Goal: Transaction & Acquisition: Book appointment/travel/reservation

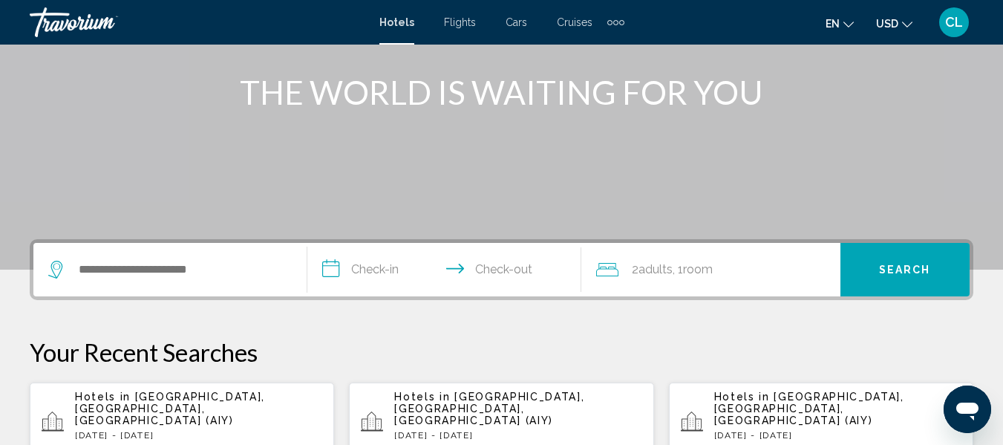
scroll to position [178, 0]
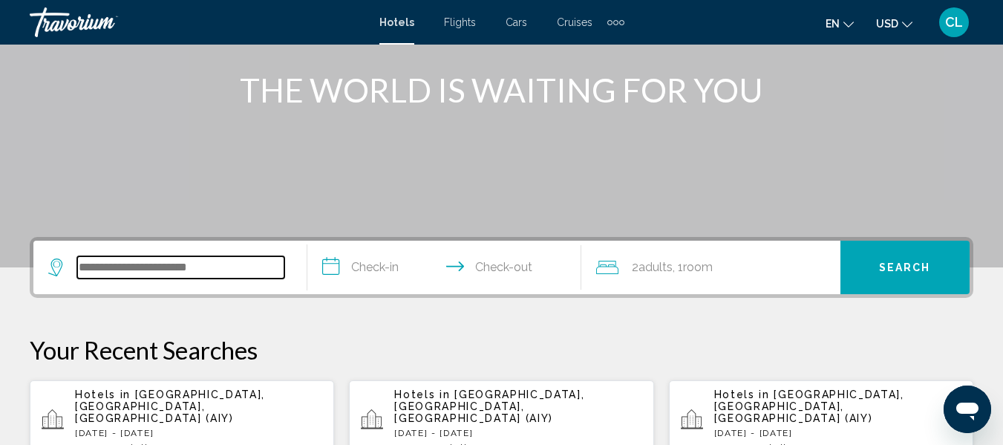
click at [85, 264] on input "Search widget" at bounding box center [180, 267] width 207 height 22
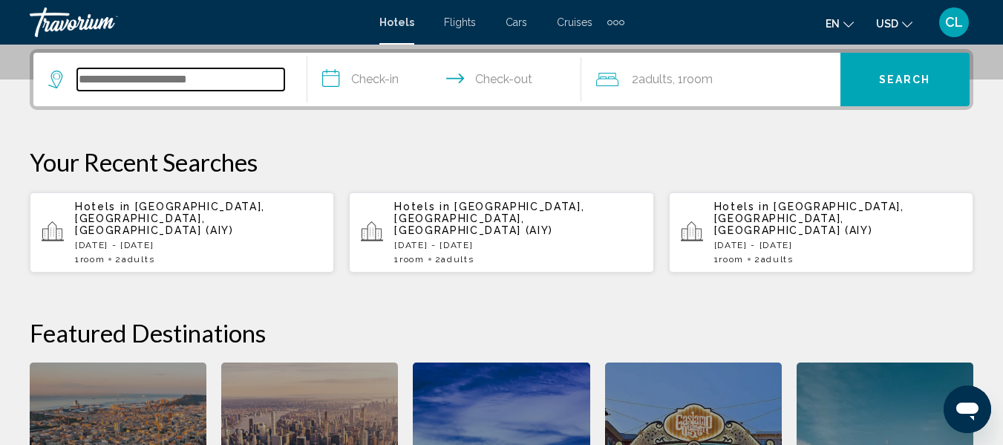
scroll to position [367, 0]
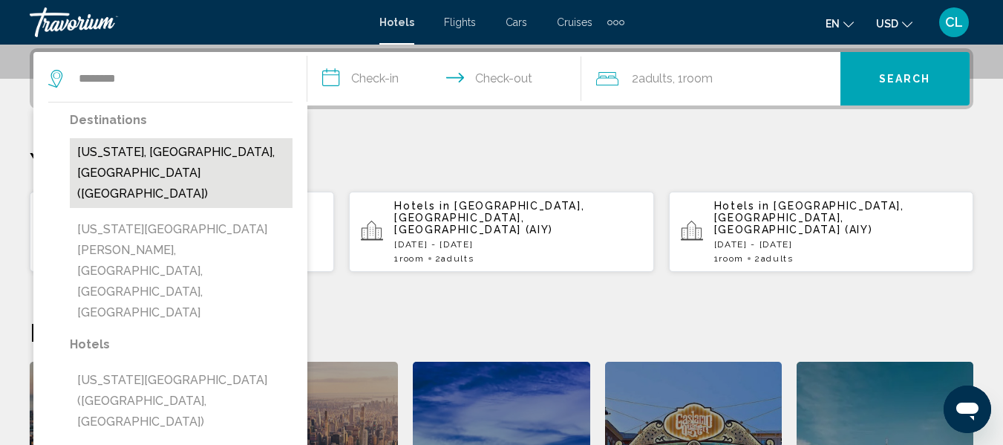
click at [160, 145] on button "[US_STATE], [GEOGRAPHIC_DATA], [GEOGRAPHIC_DATA] ([GEOGRAPHIC_DATA])" at bounding box center [181, 173] width 223 height 70
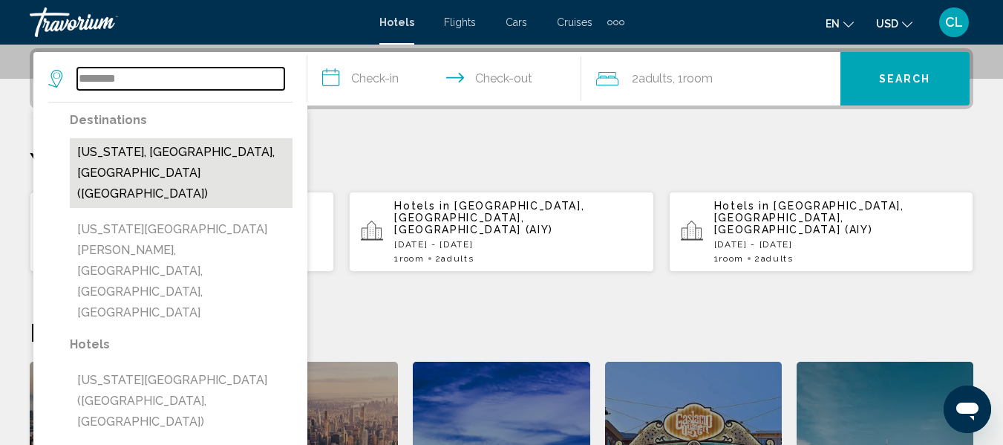
type input "**********"
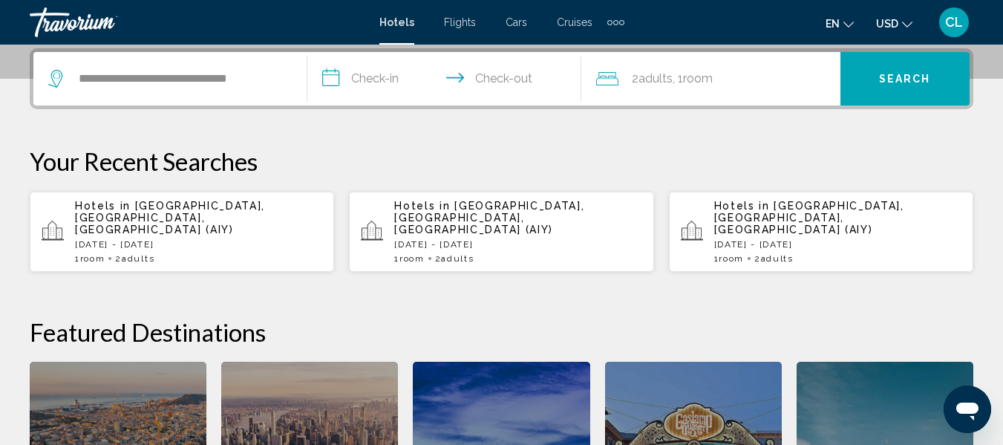
click at [327, 77] on input "**********" at bounding box center [447, 81] width 280 height 58
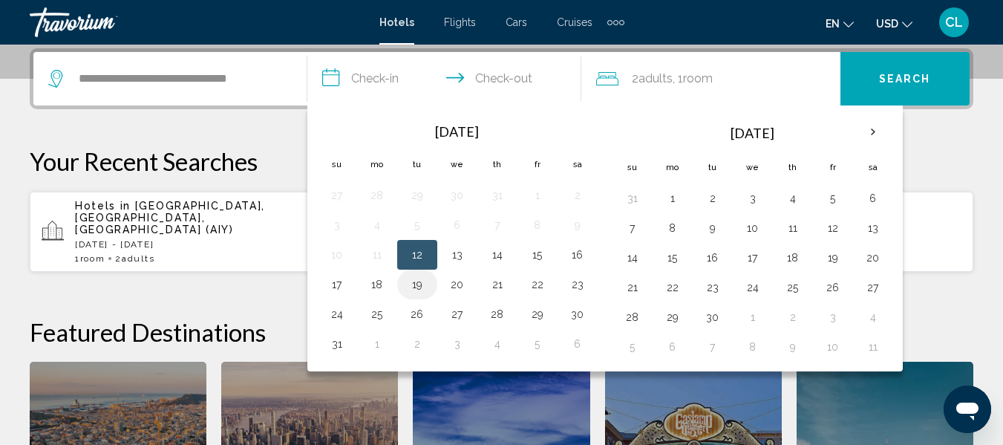
click at [413, 279] on button "19" at bounding box center [417, 284] width 24 height 21
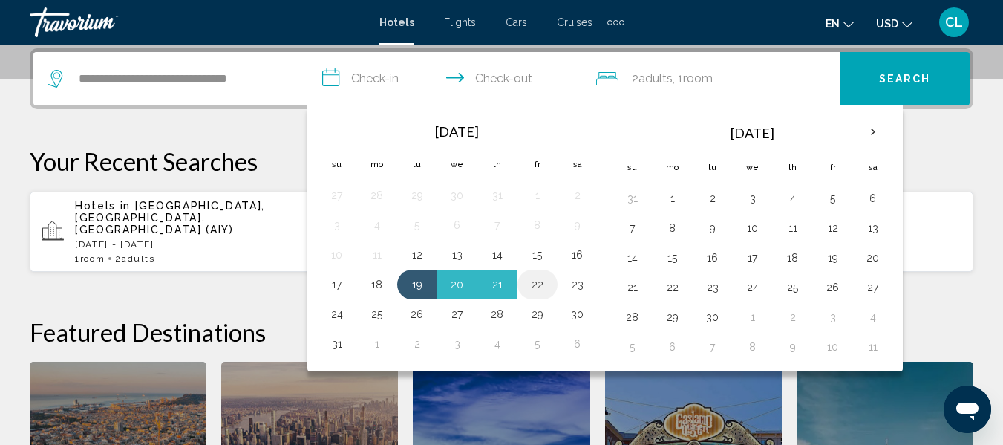
click at [534, 281] on button "22" at bounding box center [538, 284] width 24 height 21
type input "**********"
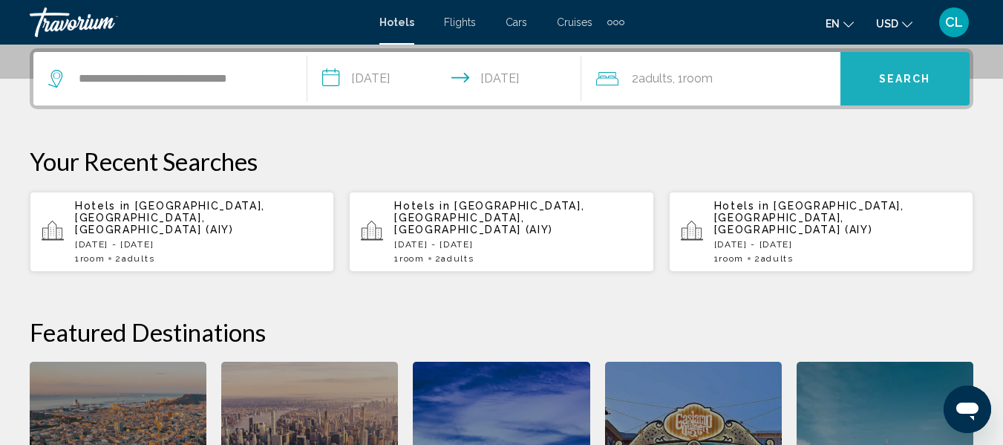
click at [897, 71] on button "Search" at bounding box center [904, 78] width 129 height 53
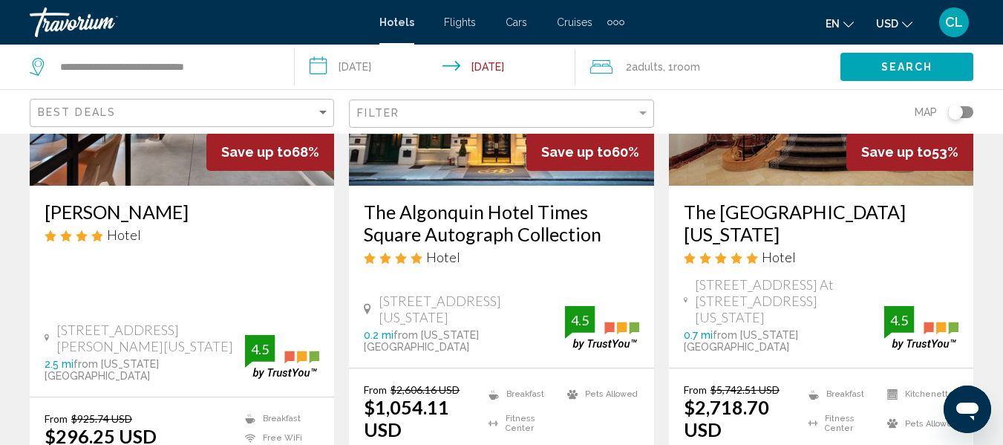
scroll to position [267, 0]
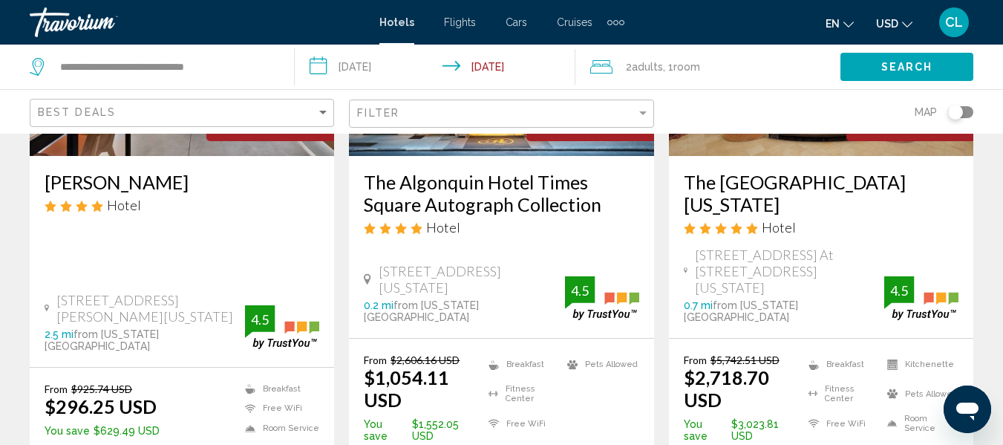
drag, startPoint x: 889, startPoint y: 22, endPoint x: 899, endPoint y: 7, distance: 18.1
click at [899, 7] on div "en English Español Français Italiano Português русский USD USD ($) MXN (Mex$) C…" at bounding box center [806, 22] width 335 height 31
click at [903, 23] on icon "Change currency" at bounding box center [907, 25] width 10 height 6
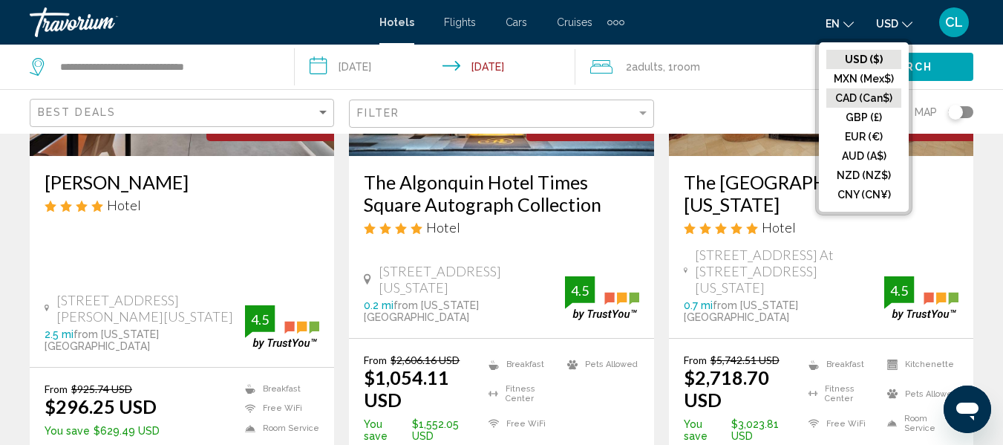
click at [857, 95] on button "CAD (Can$)" at bounding box center [863, 97] width 75 height 19
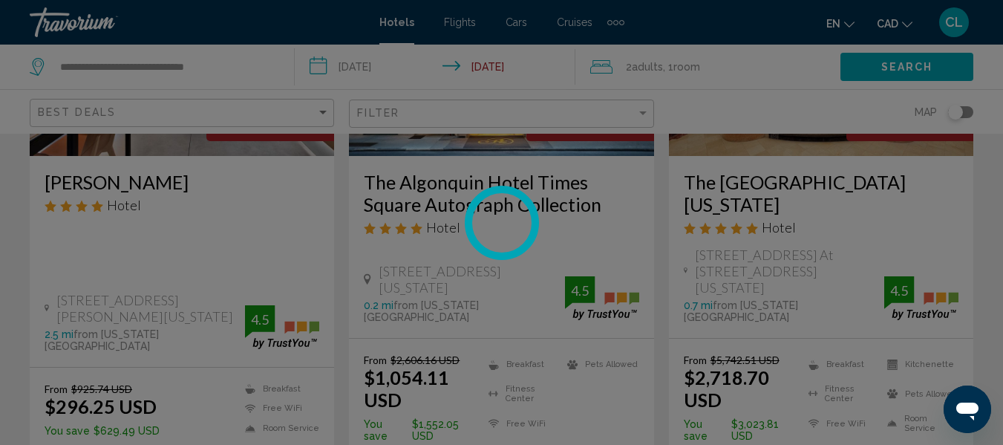
scroll to position [43, 0]
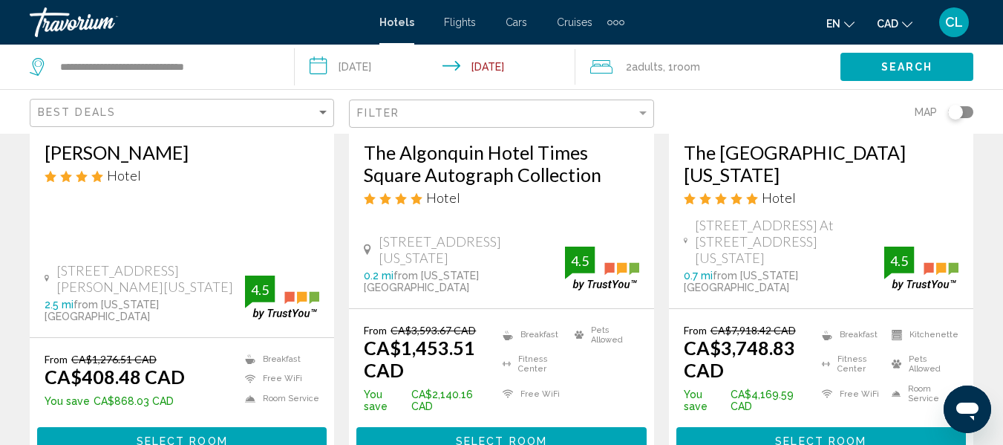
scroll to position [327, 0]
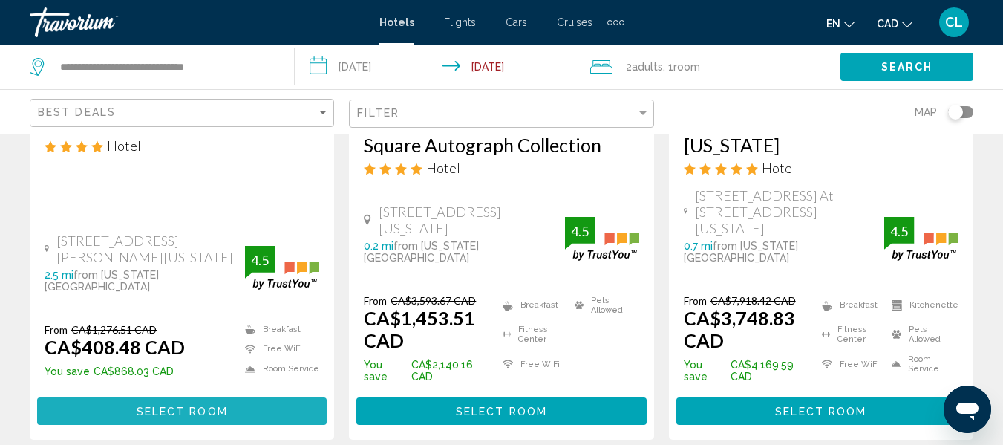
click at [200, 405] on span "Select Room" at bounding box center [182, 411] width 91 height 12
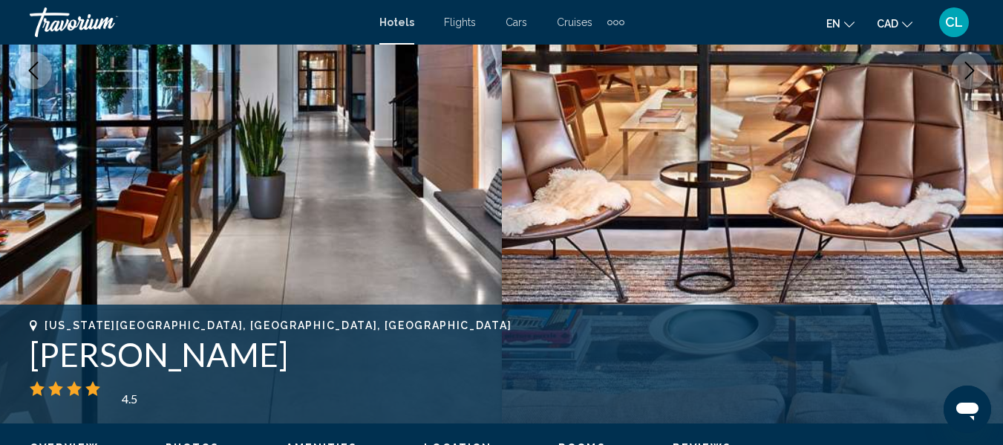
scroll to position [174, 0]
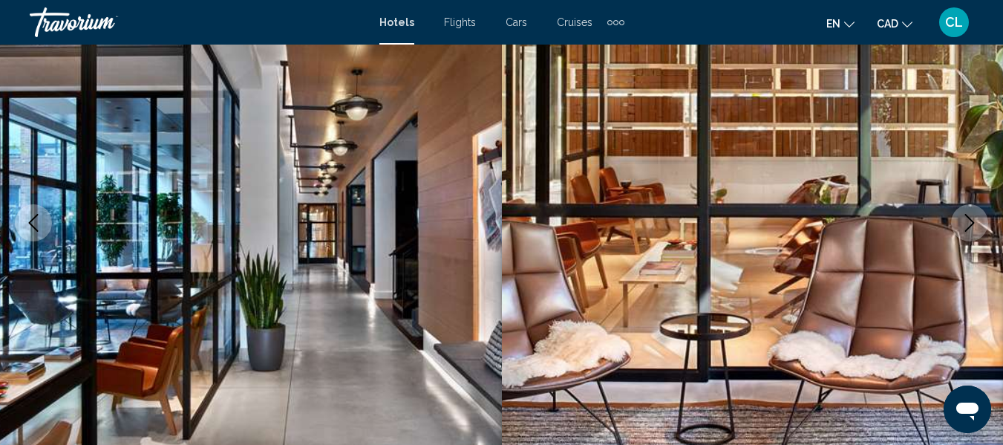
click at [964, 221] on icon "Next image" at bounding box center [970, 223] width 18 height 18
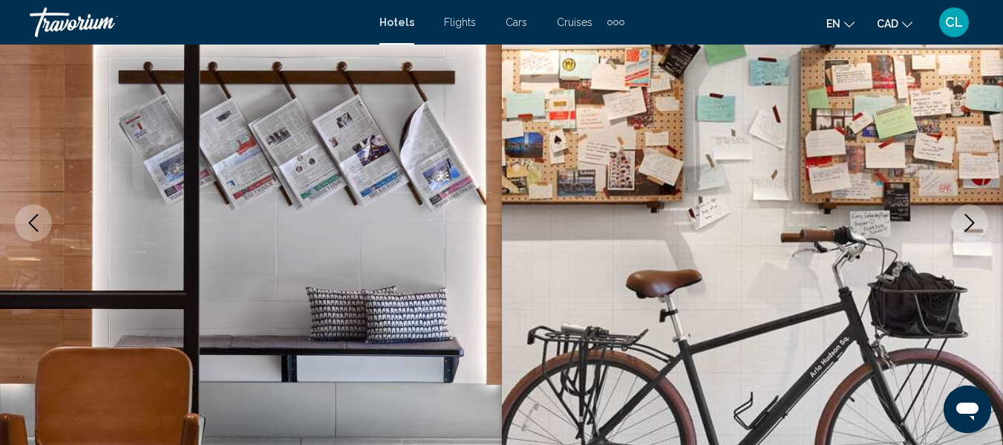
click at [964, 221] on icon "Next image" at bounding box center [970, 223] width 18 height 18
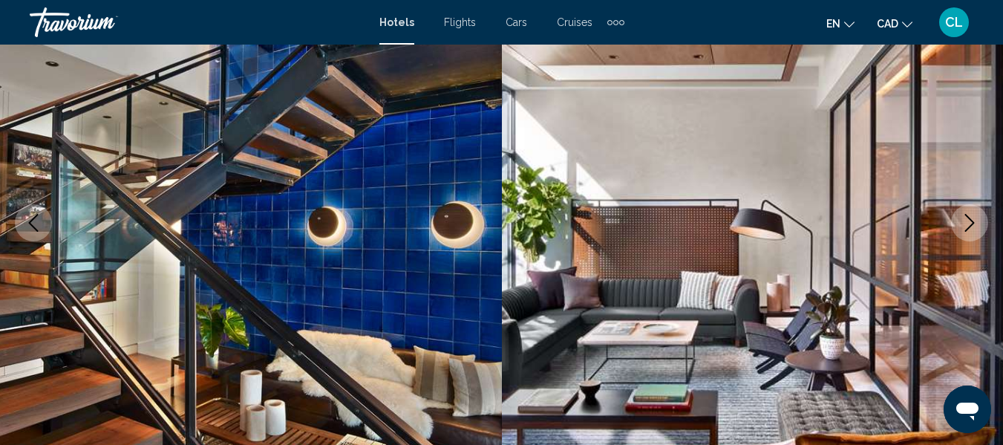
click at [964, 221] on icon "Next image" at bounding box center [970, 223] width 18 height 18
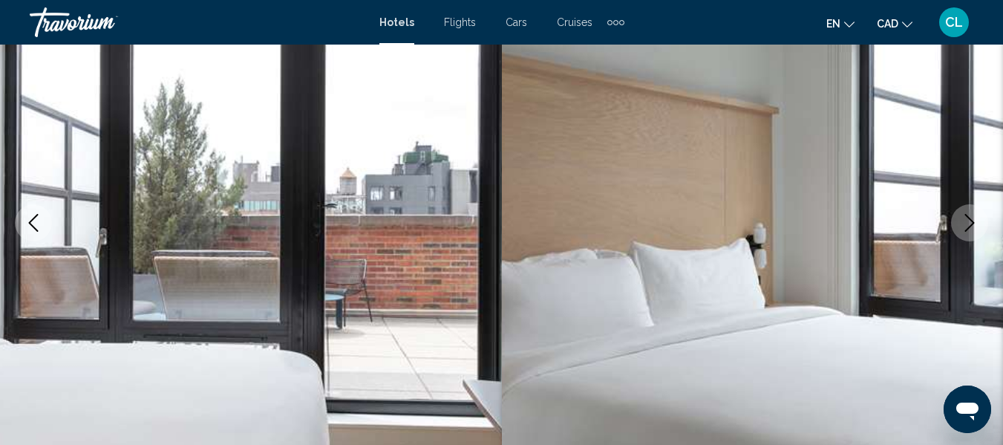
click at [964, 221] on icon "Next image" at bounding box center [970, 223] width 18 height 18
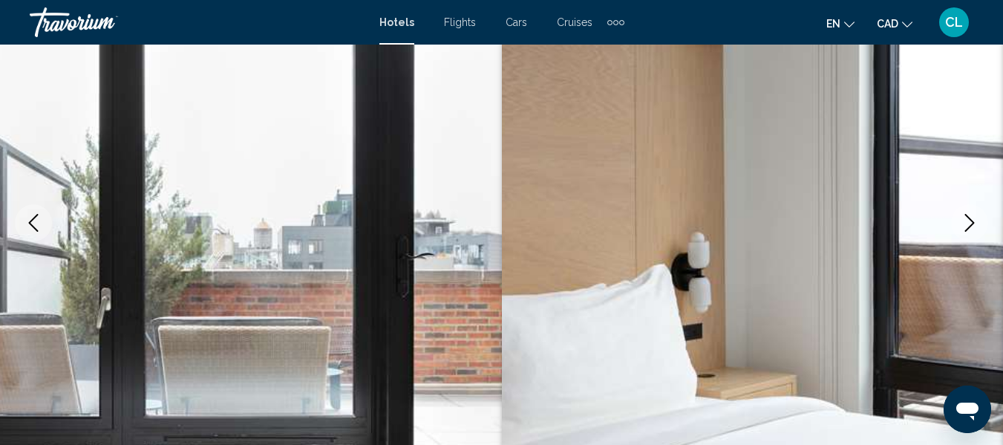
click at [964, 221] on icon "Next image" at bounding box center [970, 223] width 18 height 18
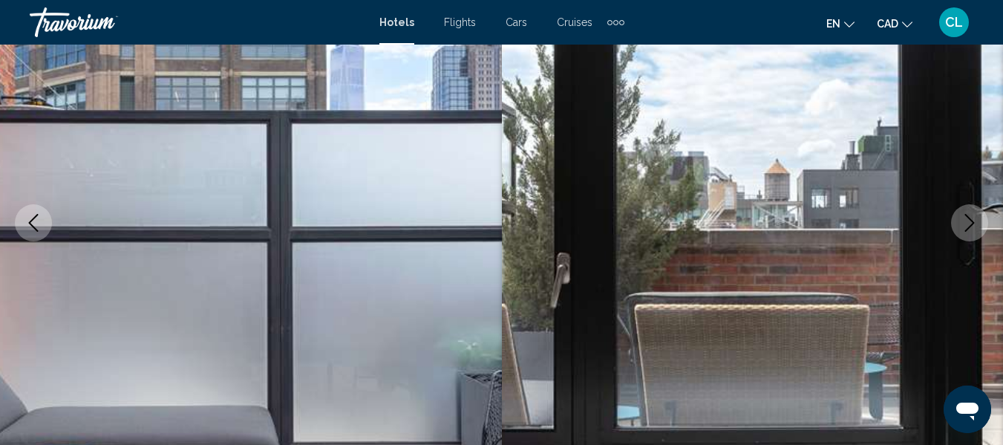
click at [964, 221] on icon "Next image" at bounding box center [970, 223] width 18 height 18
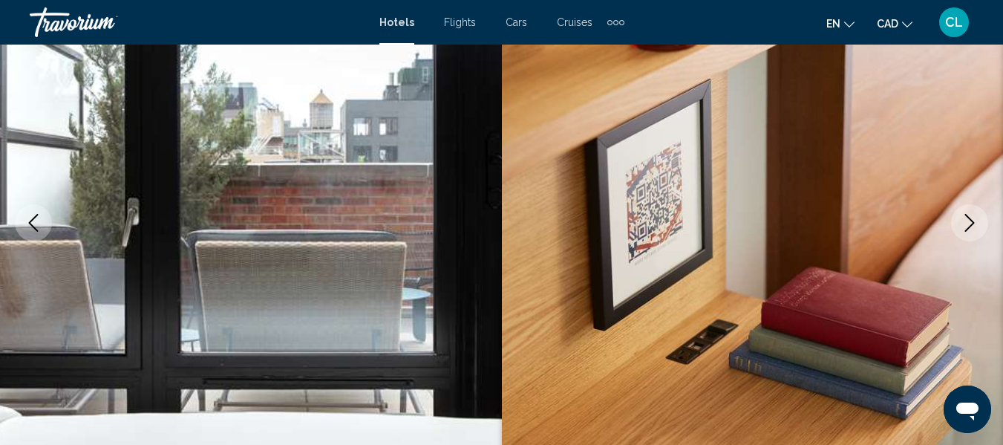
click at [964, 221] on icon "Next image" at bounding box center [970, 223] width 18 height 18
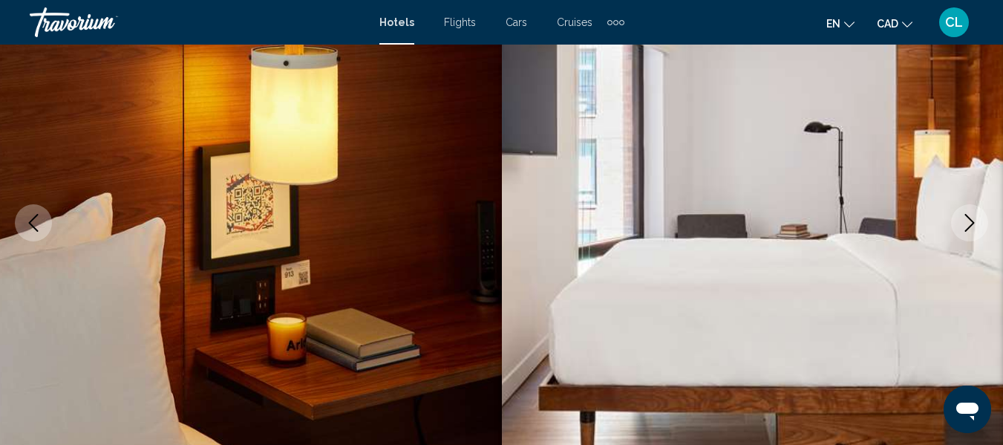
click at [964, 221] on icon "Next image" at bounding box center [970, 223] width 18 height 18
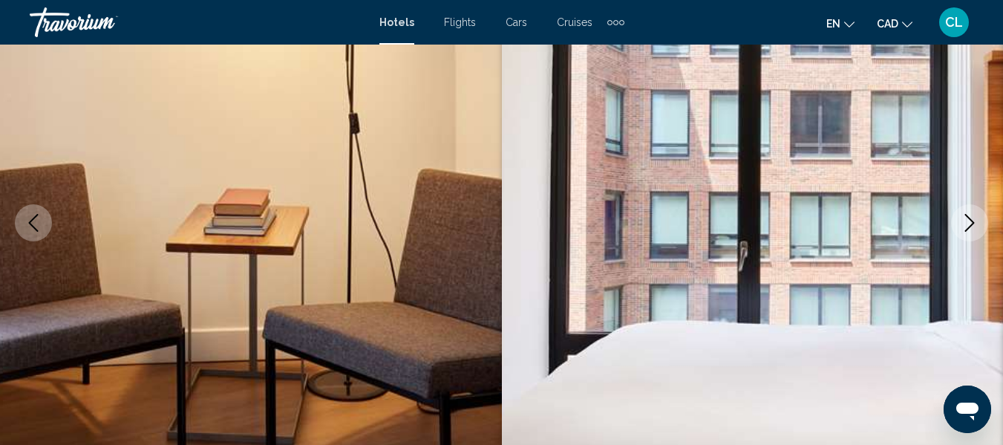
click at [964, 221] on icon "Next image" at bounding box center [970, 223] width 18 height 18
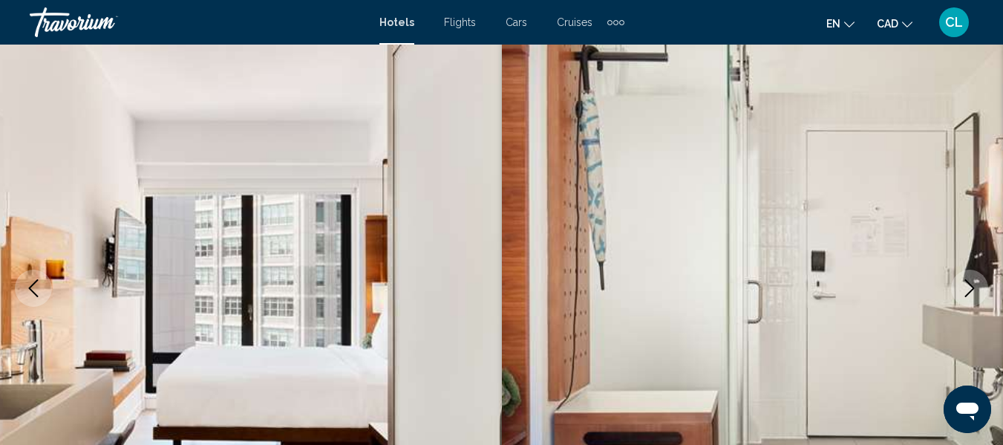
scroll to position [0, 0]
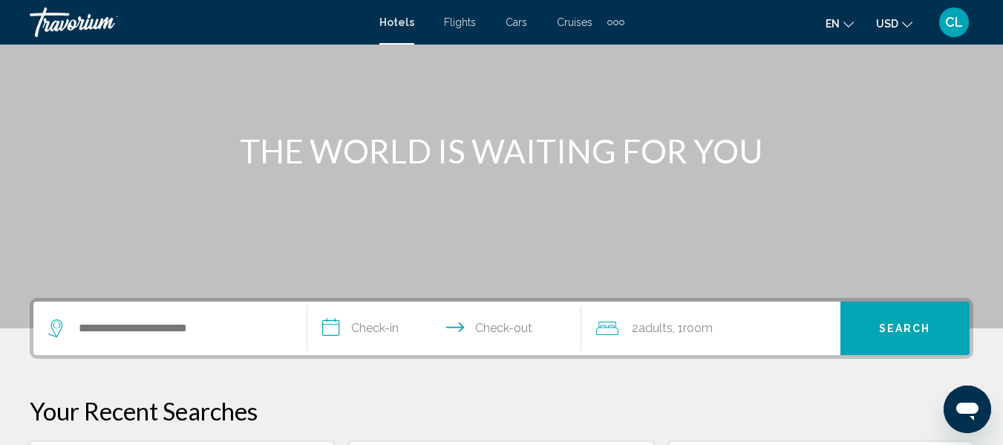
scroll to position [119, 0]
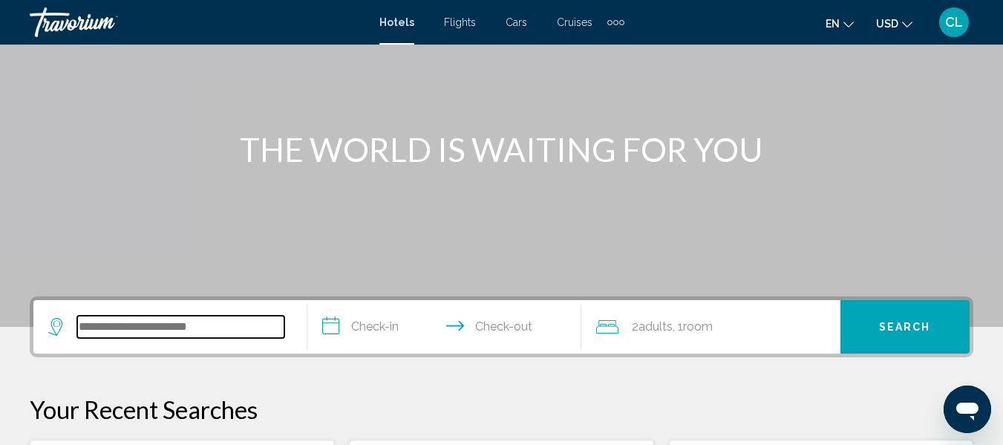
click at [77, 333] on input "Search widget" at bounding box center [180, 326] width 207 height 22
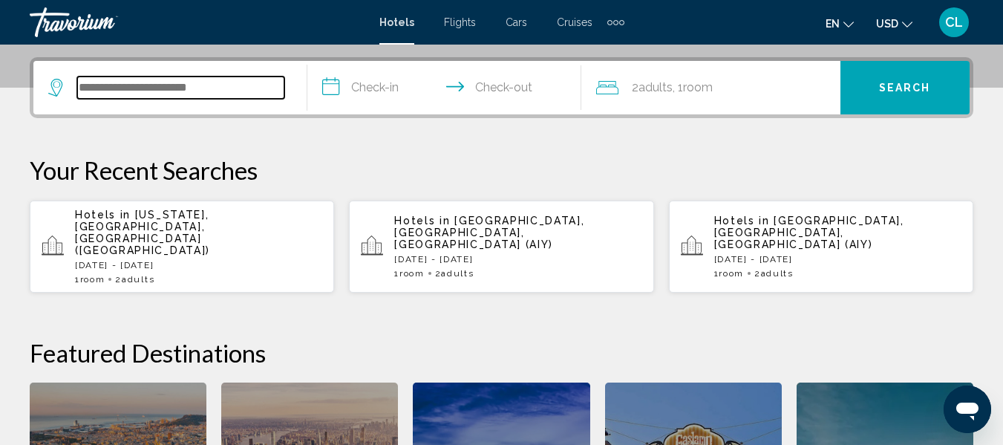
scroll to position [367, 0]
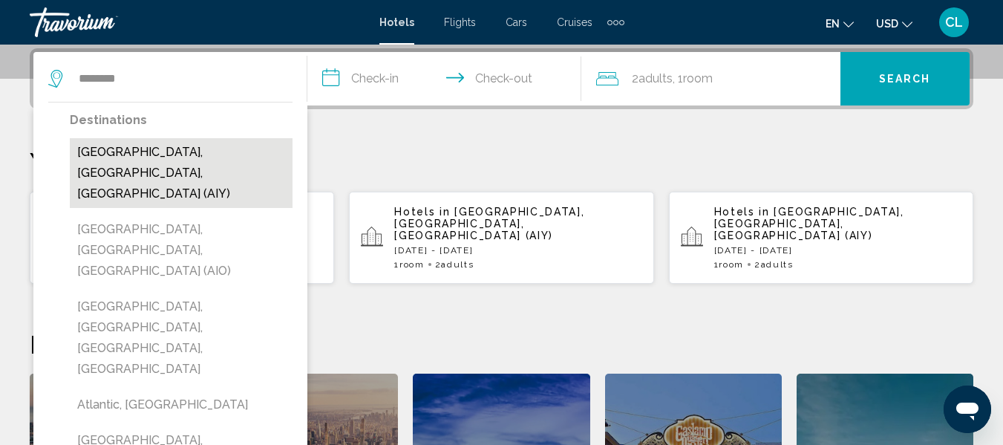
click at [182, 157] on button "[GEOGRAPHIC_DATA], [GEOGRAPHIC_DATA], [GEOGRAPHIC_DATA] (AIY)" at bounding box center [181, 173] width 223 height 70
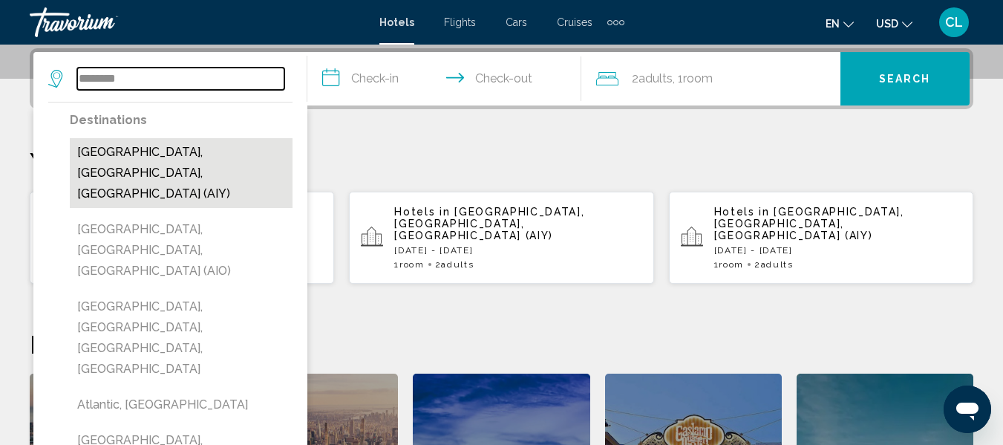
type input "**********"
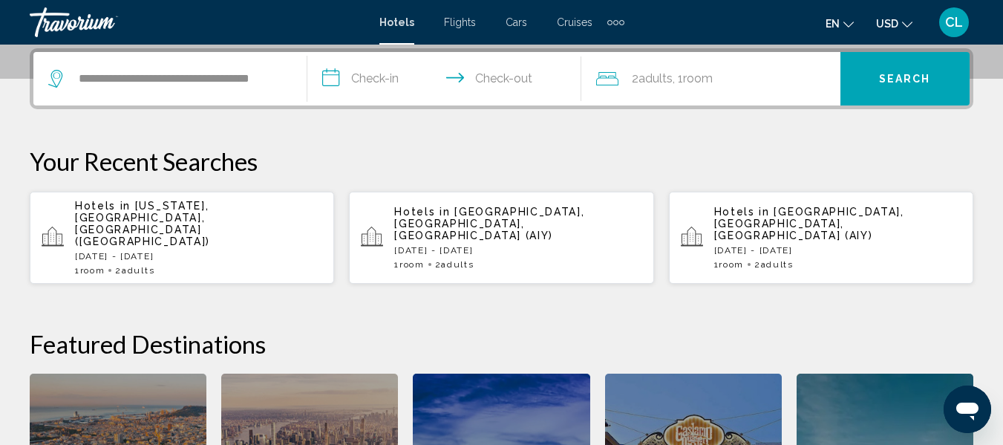
click at [336, 73] on input "**********" at bounding box center [447, 81] width 280 height 58
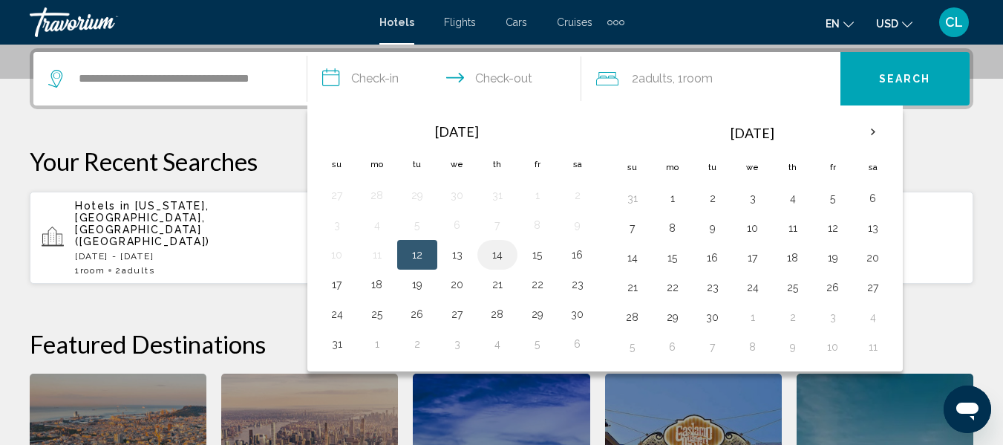
click at [496, 250] on button "14" at bounding box center [497, 254] width 24 height 21
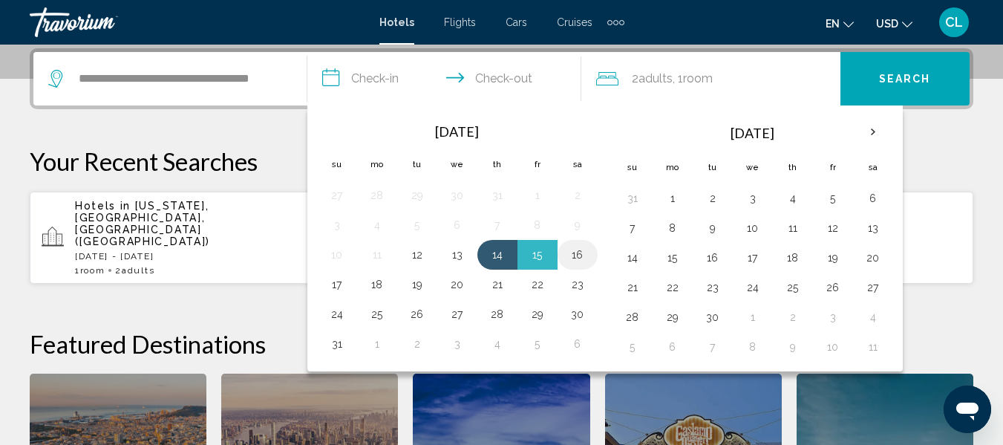
click at [576, 247] on button "16" at bounding box center [578, 254] width 24 height 21
type input "**********"
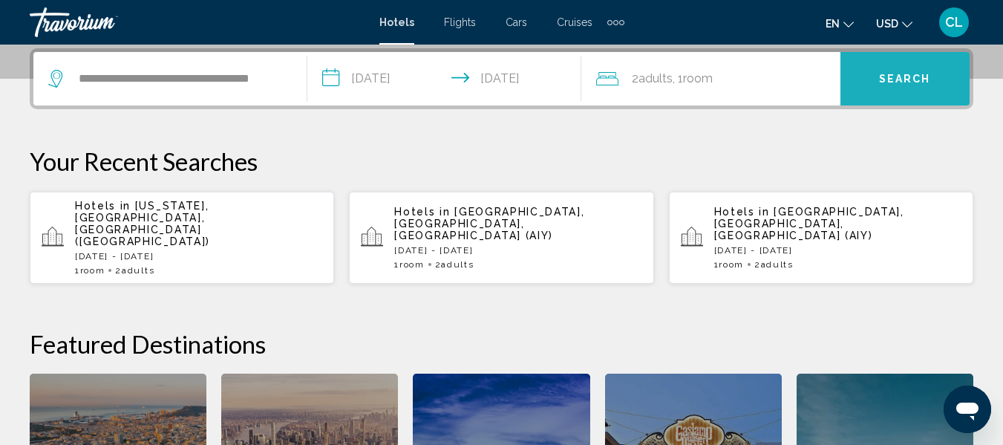
click at [895, 68] on button "Search" at bounding box center [904, 78] width 129 height 53
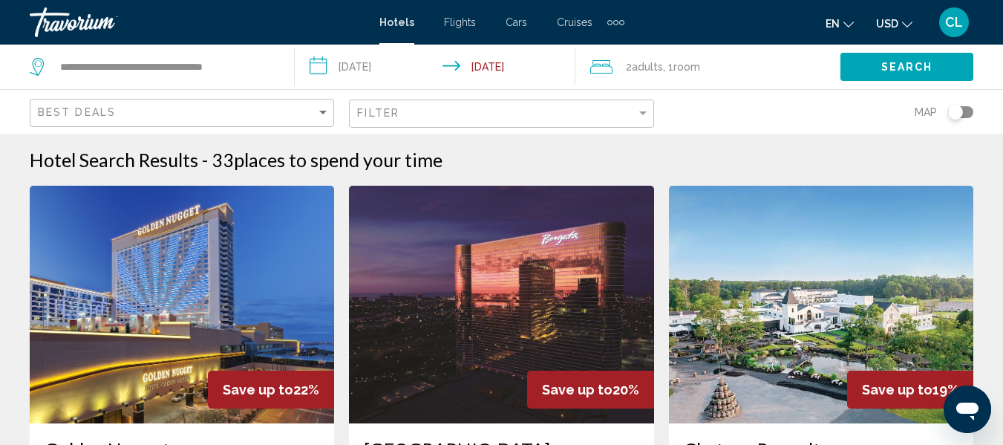
click at [353, 66] on input "**********" at bounding box center [438, 69] width 286 height 49
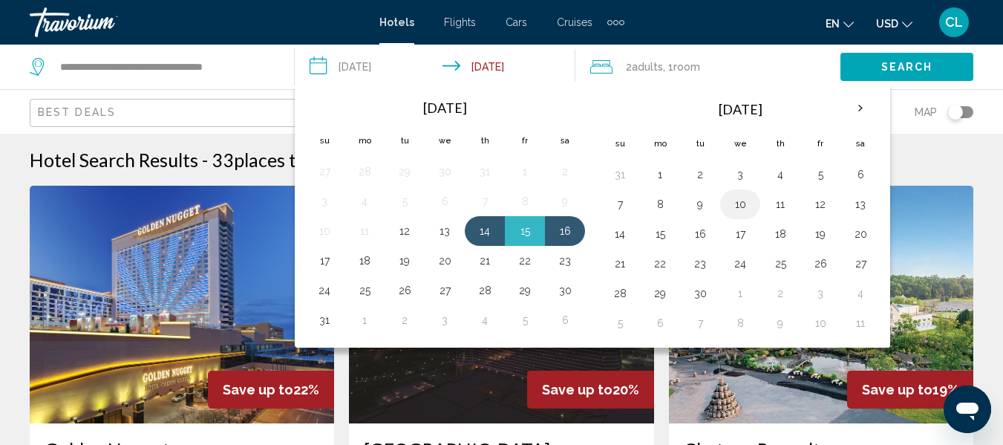
click at [739, 201] on button "10" at bounding box center [740, 204] width 24 height 21
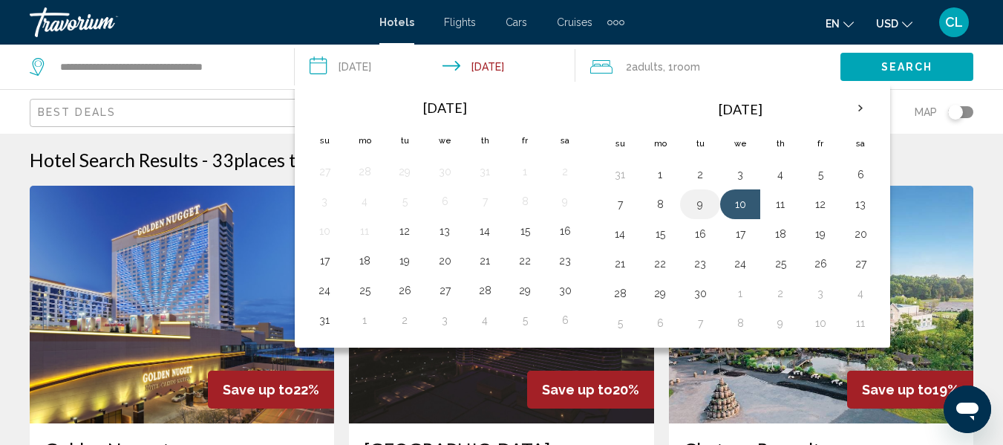
click at [699, 200] on button "9" at bounding box center [700, 204] width 24 height 21
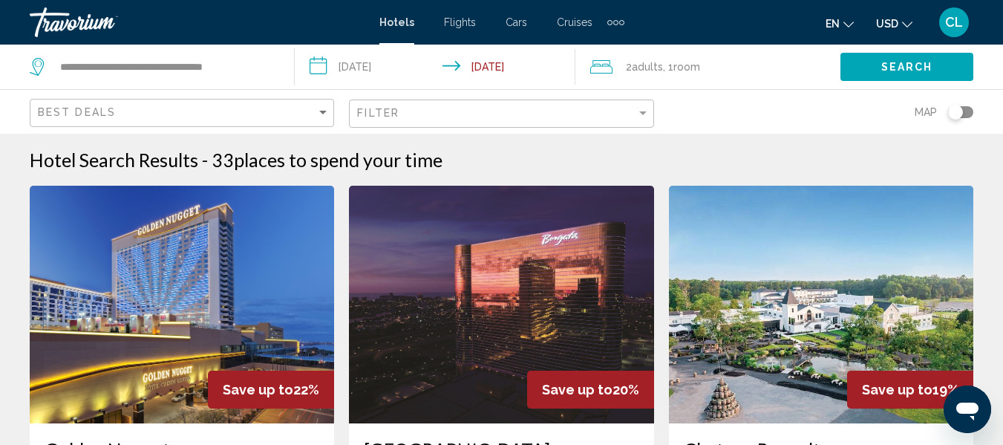
click at [486, 65] on input "**********" at bounding box center [438, 69] width 286 height 49
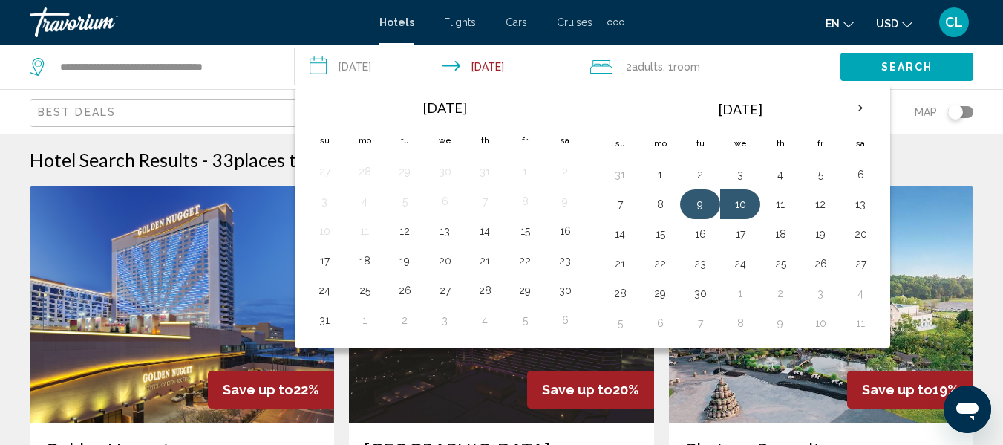
click at [697, 203] on button "9" at bounding box center [700, 204] width 24 height 21
click at [822, 201] on button "12" at bounding box center [820, 204] width 24 height 21
type input "**********"
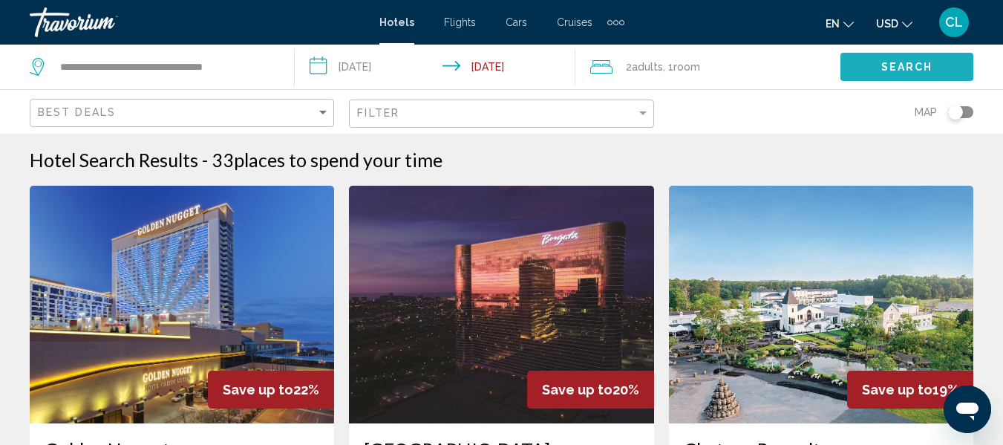
click at [899, 65] on span "Search" at bounding box center [907, 68] width 52 height 12
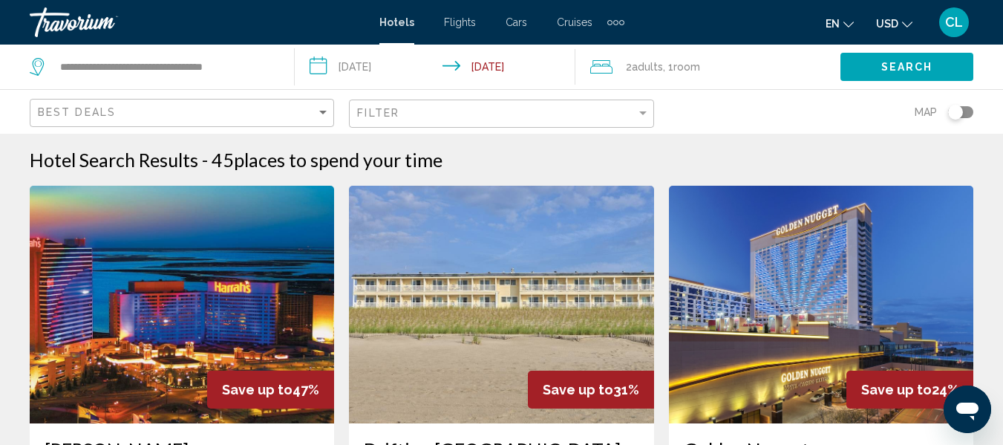
click at [883, 23] on span "USD" at bounding box center [887, 24] width 22 height 12
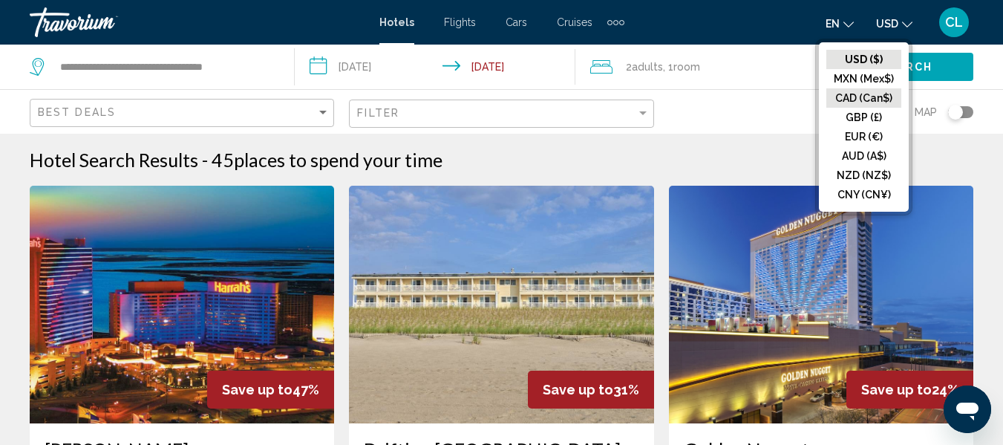
click at [865, 93] on button "CAD (Can$)" at bounding box center [863, 97] width 75 height 19
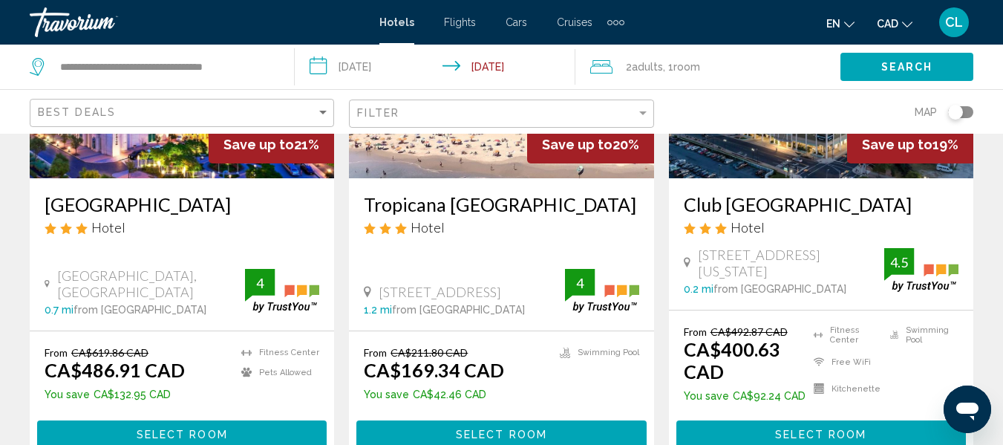
scroll to position [802, 0]
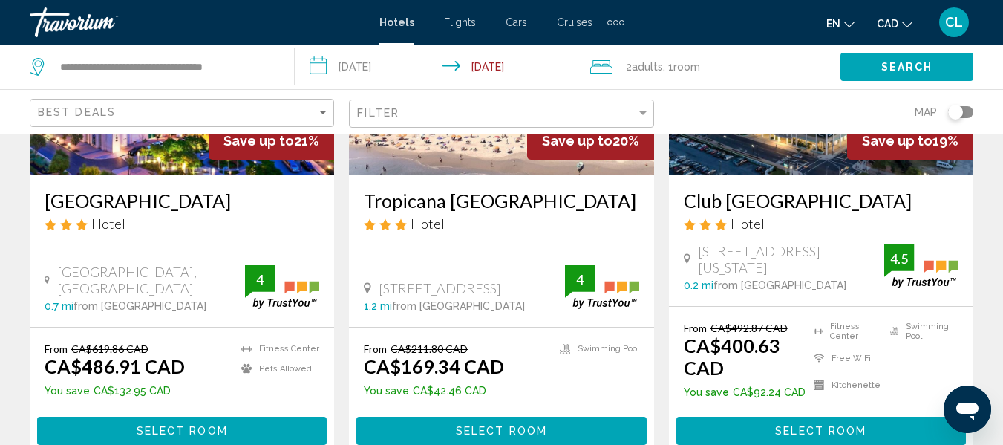
click at [432, 342] on del "CA$211.80 CAD" at bounding box center [428, 348] width 77 height 13
click at [494, 425] on span "Select Room" at bounding box center [501, 431] width 91 height 12
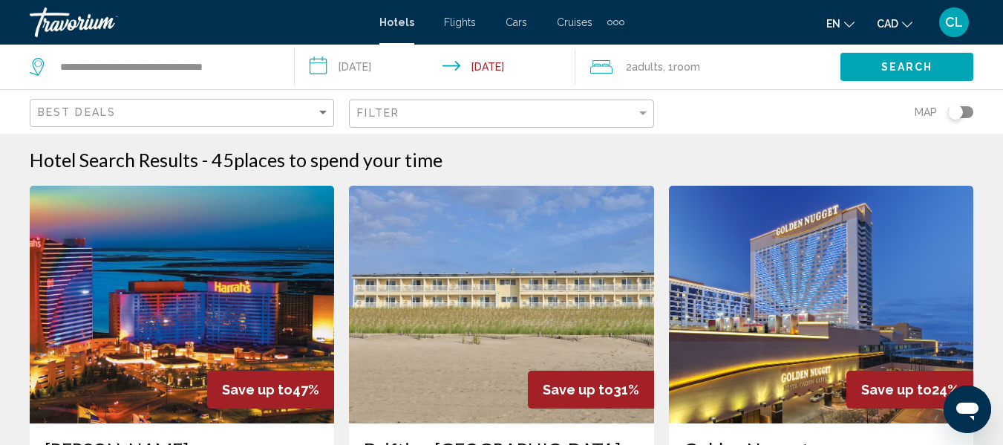
click at [266, 258] on img "Main content" at bounding box center [182, 305] width 304 height 238
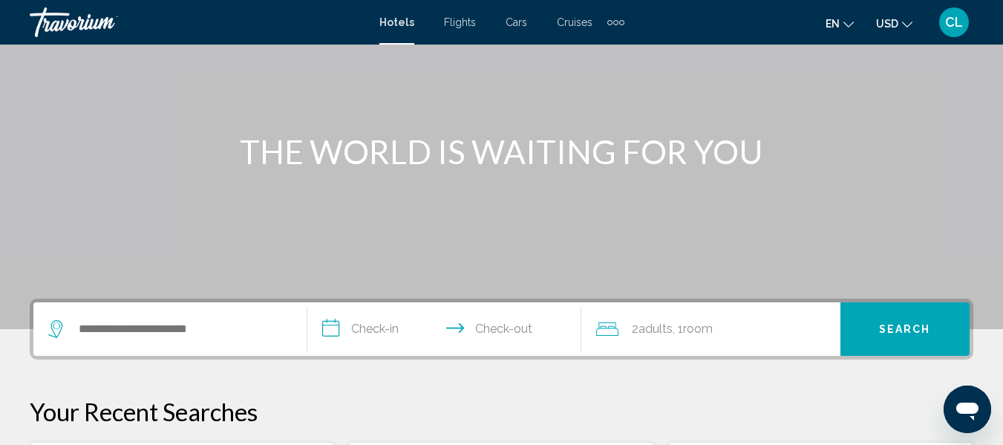
scroll to position [119, 0]
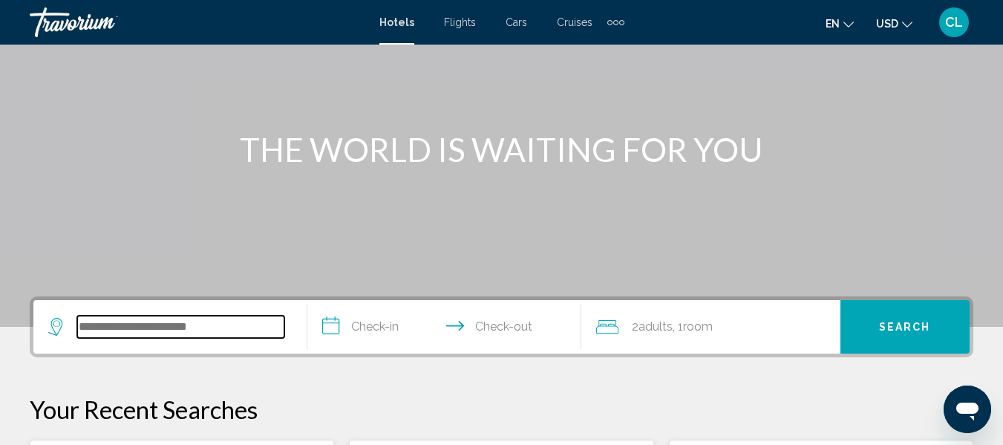
click at [79, 325] on input "Search widget" at bounding box center [180, 326] width 207 height 22
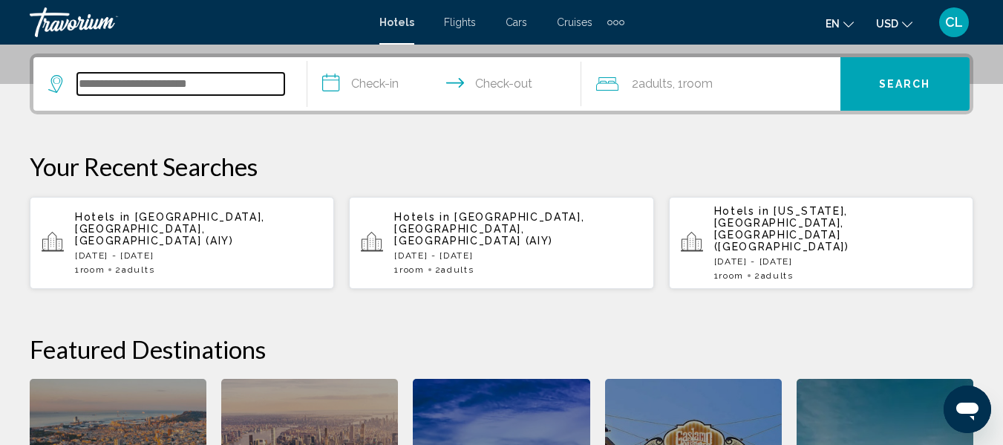
scroll to position [367, 0]
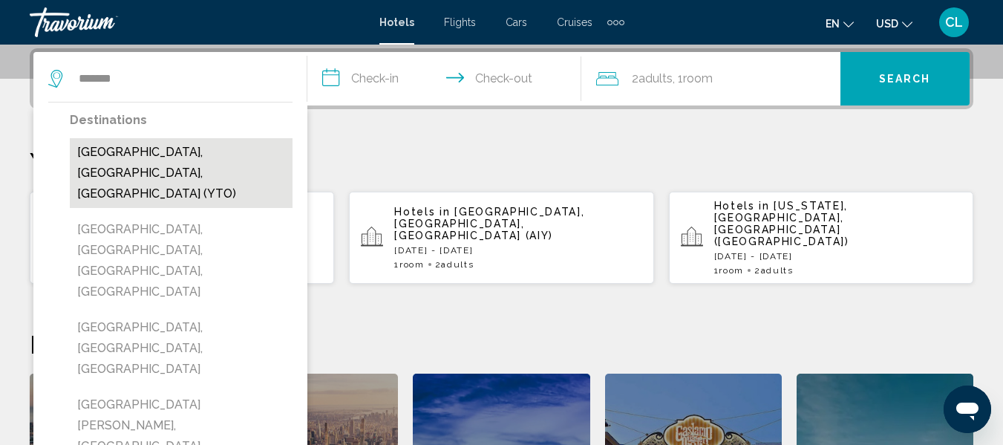
click at [189, 145] on button "Toronto, ON, Canada (YTO)" at bounding box center [181, 173] width 223 height 70
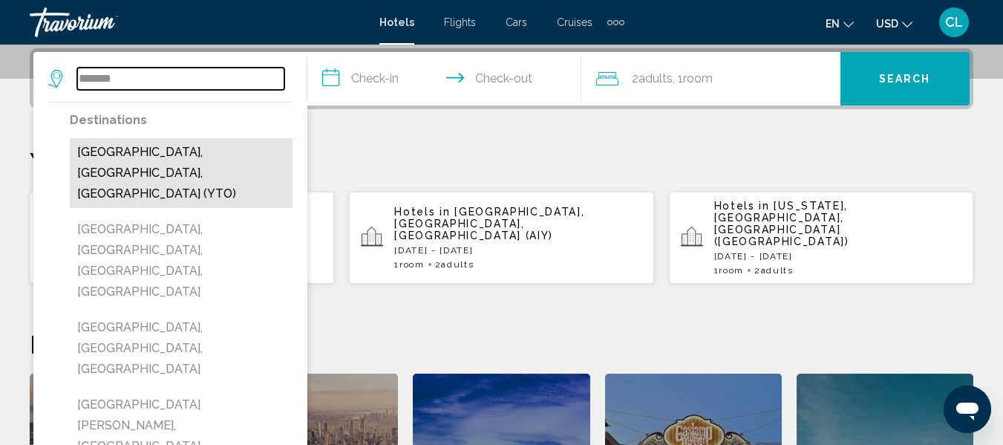
type input "**********"
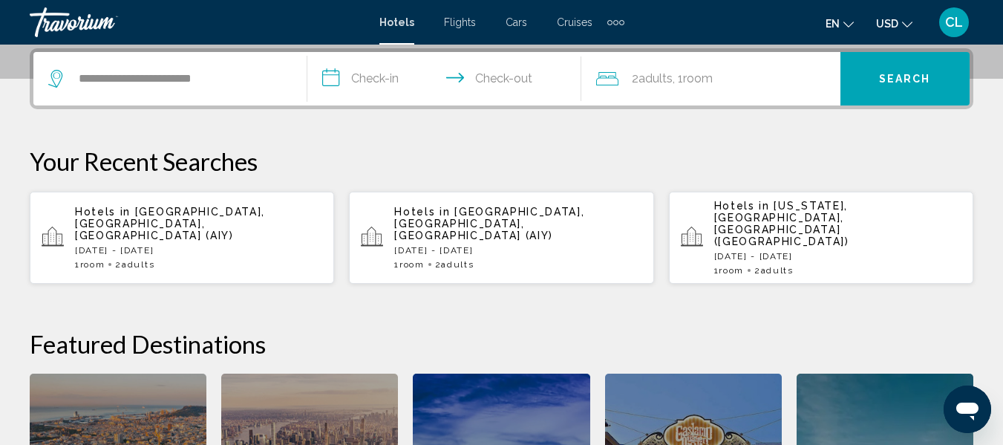
click at [330, 79] on input "**********" at bounding box center [447, 81] width 280 height 58
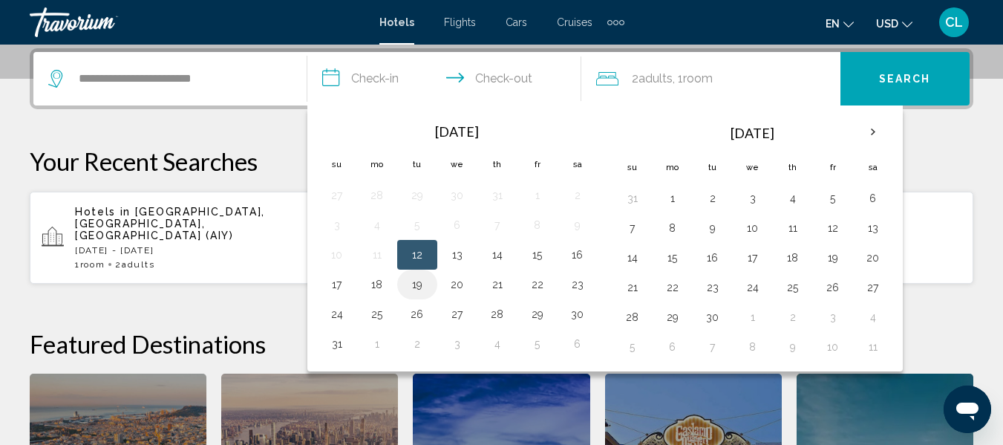
click at [413, 278] on button "19" at bounding box center [417, 284] width 24 height 21
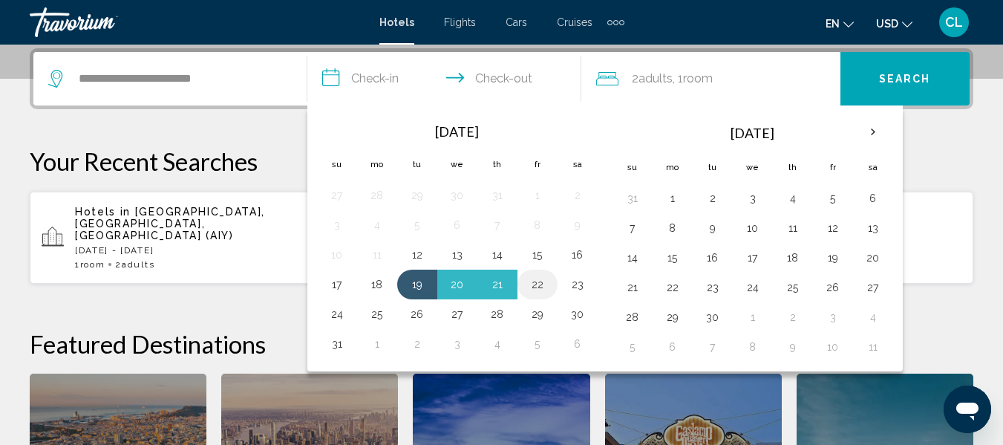
click at [535, 277] on button "22" at bounding box center [538, 284] width 24 height 21
type input "**********"
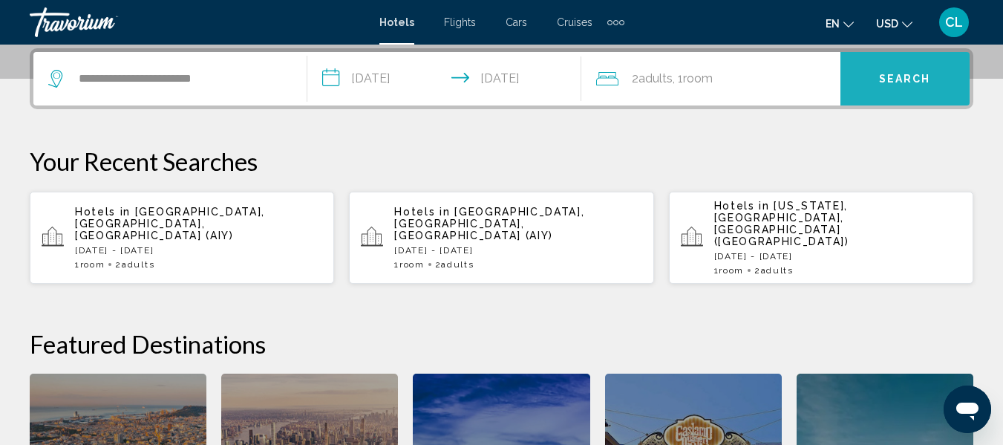
click at [892, 71] on button "Search" at bounding box center [904, 78] width 129 height 53
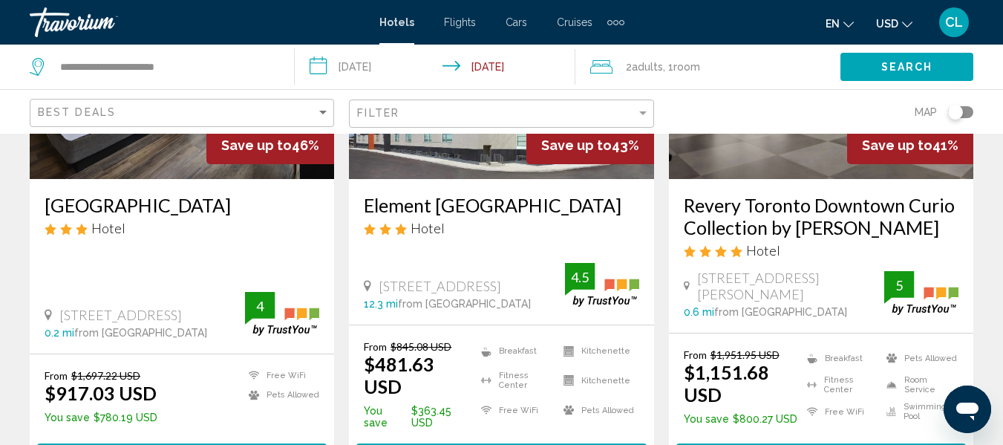
scroll to position [267, 0]
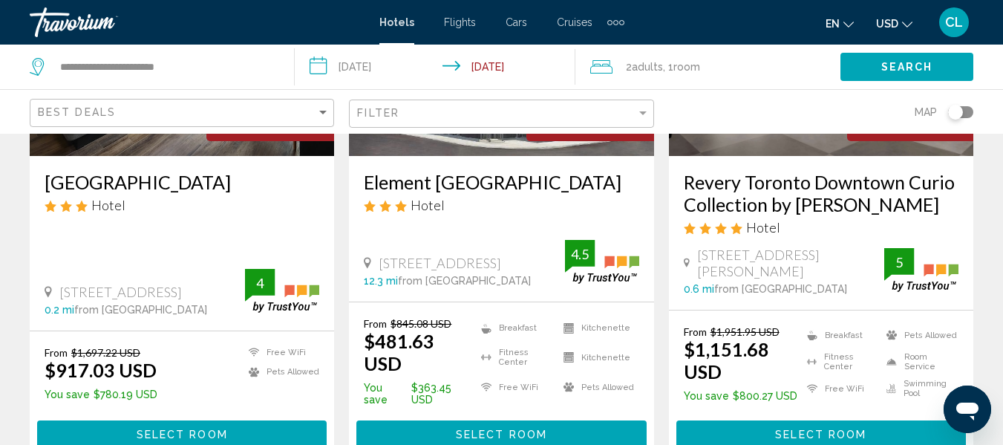
click at [889, 19] on span "USD" at bounding box center [887, 24] width 22 height 12
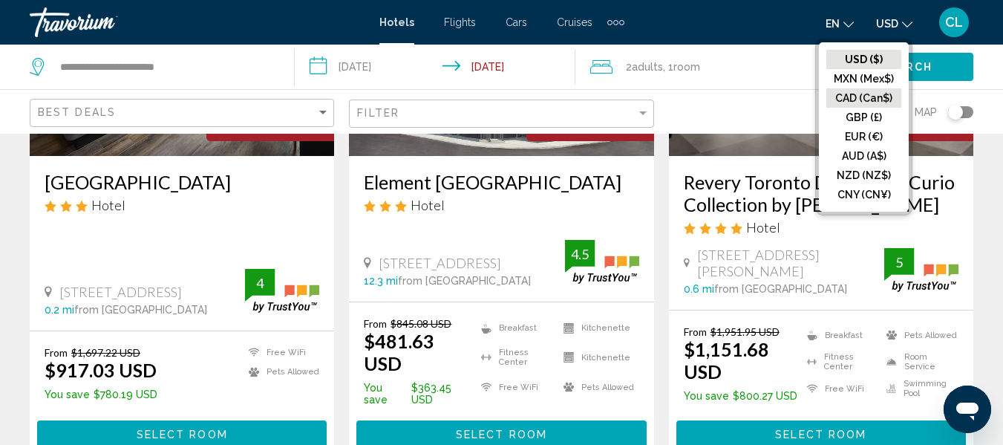
click at [848, 95] on button "CAD (Can$)" at bounding box center [863, 97] width 75 height 19
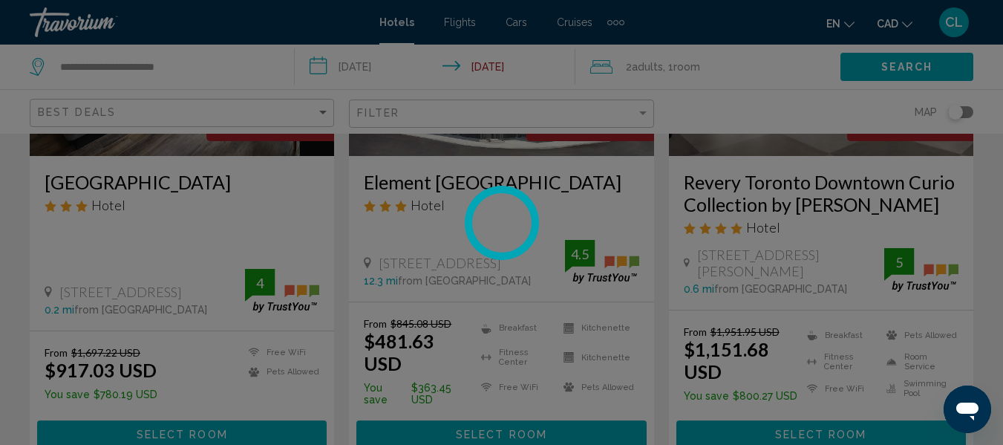
scroll to position [43, 0]
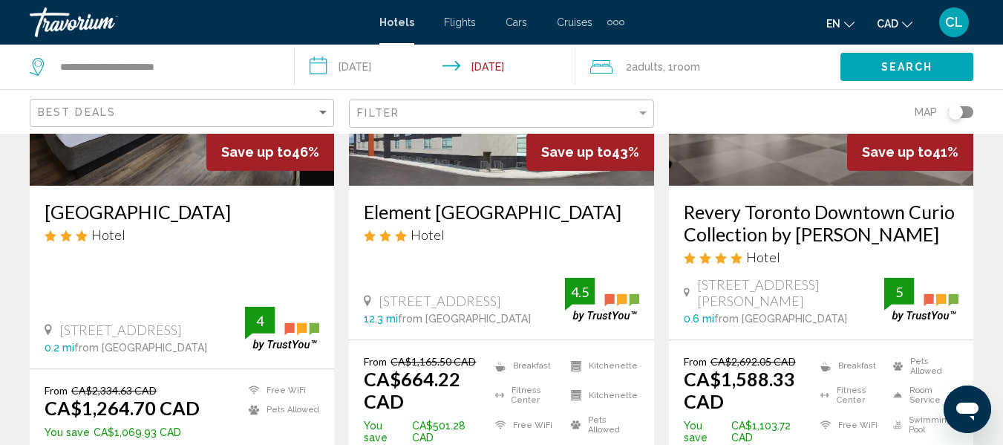
scroll to position [267, 0]
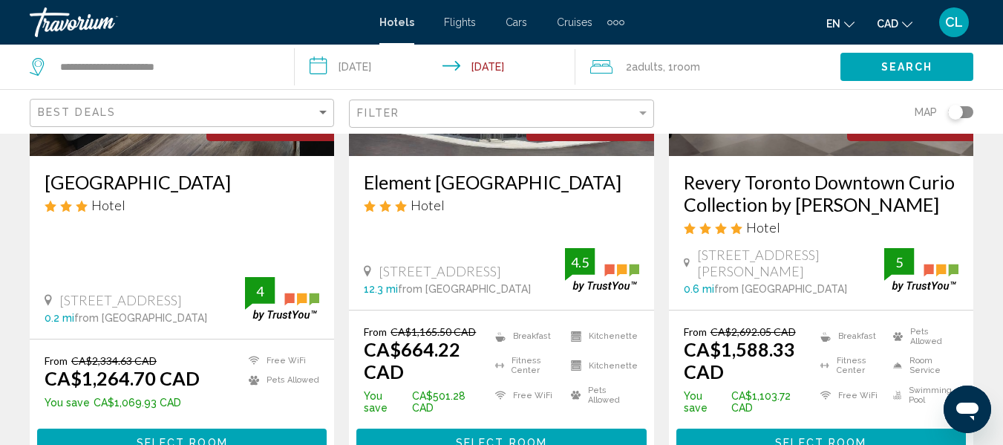
click at [155, 436] on span "Select Room" at bounding box center [182, 442] width 91 height 12
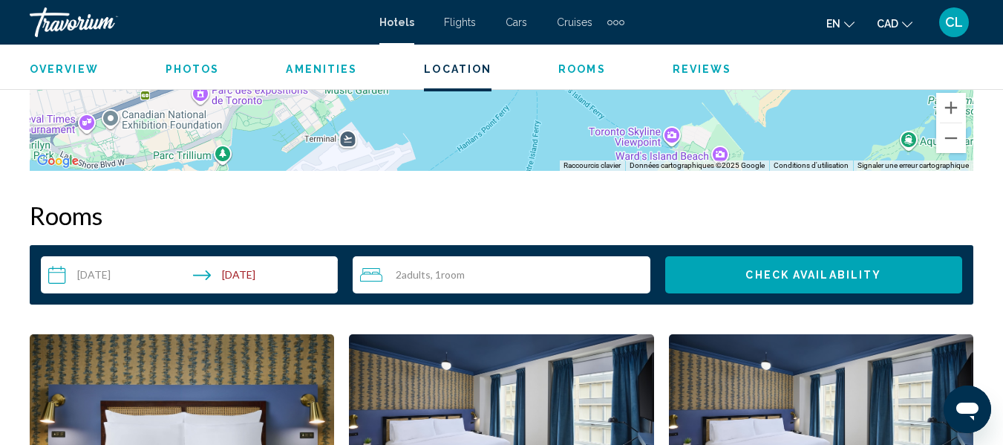
scroll to position [2046, 0]
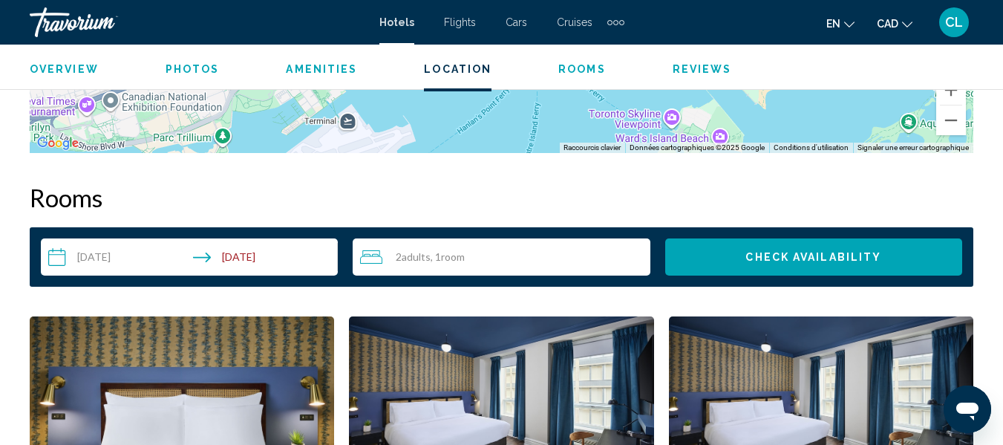
click at [78, 256] on input "**********" at bounding box center [192, 259] width 303 height 42
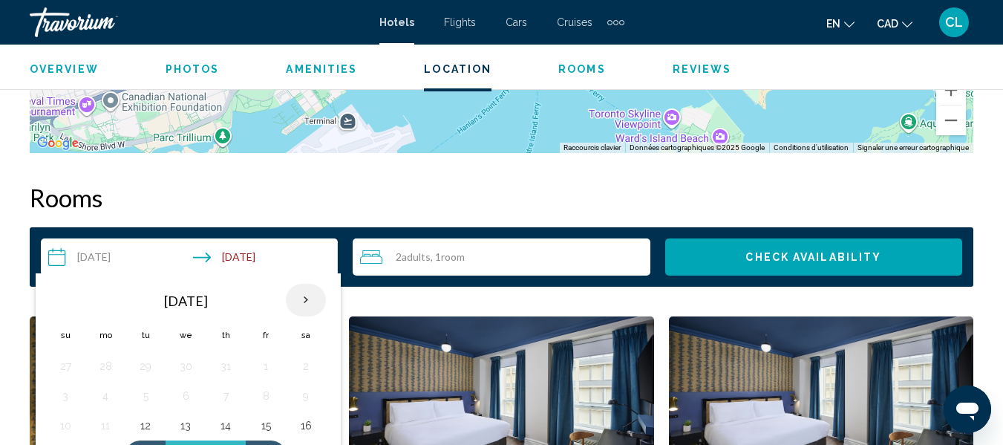
click at [299, 295] on th "Next month" at bounding box center [306, 300] width 40 height 33
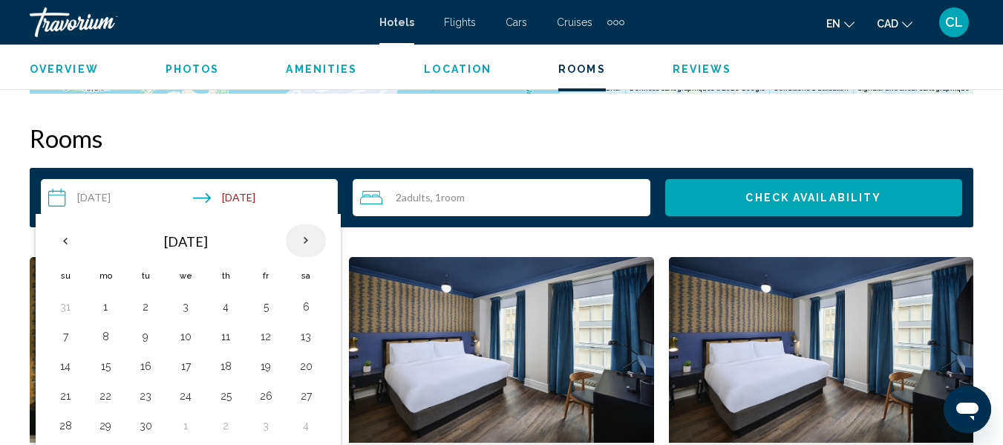
scroll to position [2135, 0]
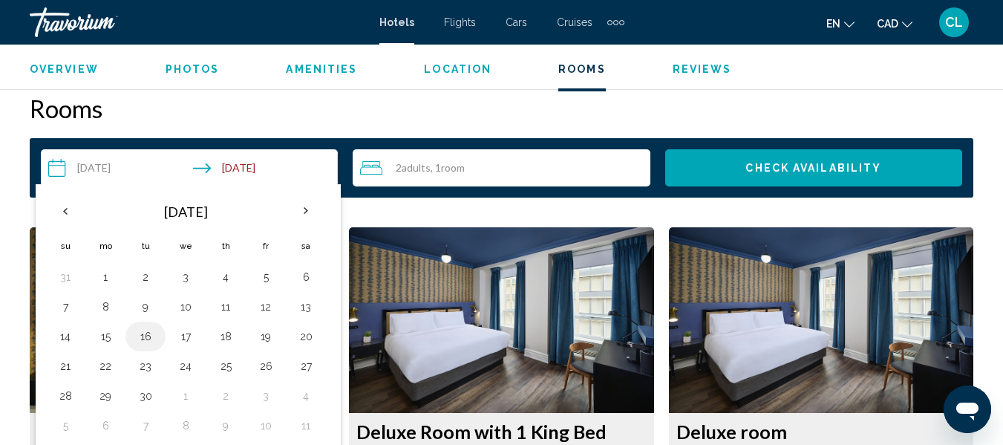
click at [141, 333] on button "16" at bounding box center [146, 336] width 24 height 21
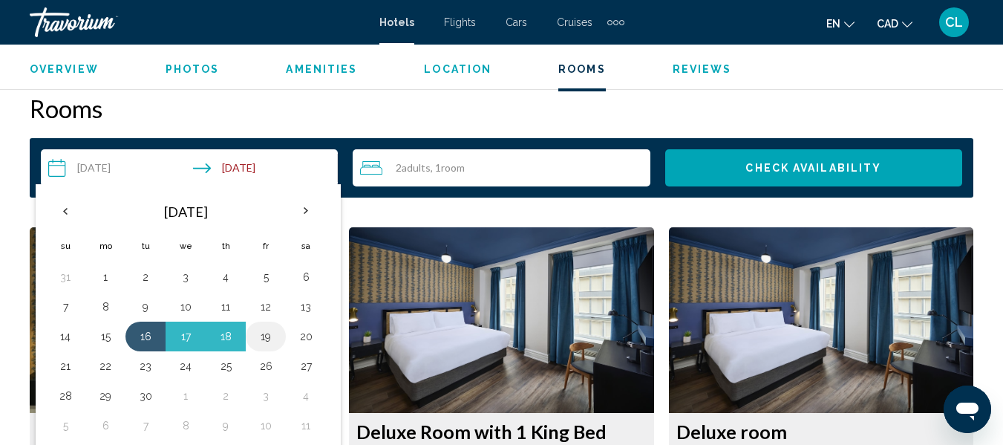
click at [263, 335] on button "19" at bounding box center [266, 336] width 24 height 21
type input "**********"
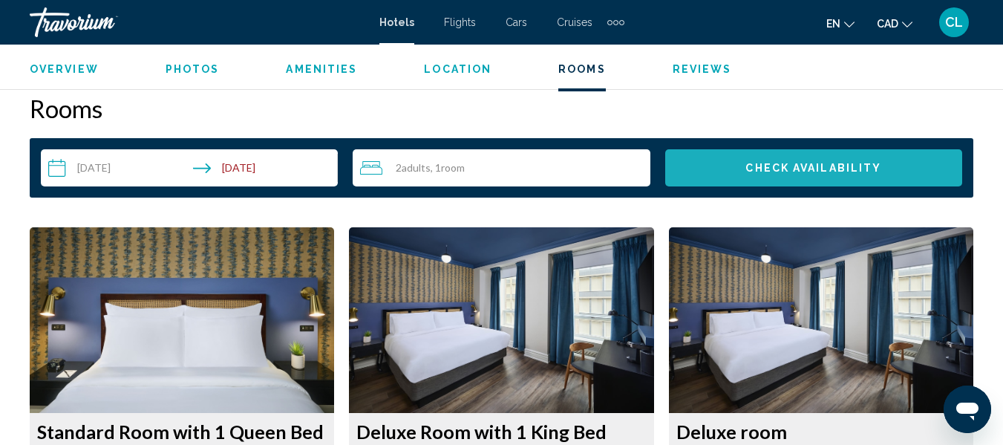
click at [838, 158] on button "Check Availability" at bounding box center [813, 167] width 297 height 37
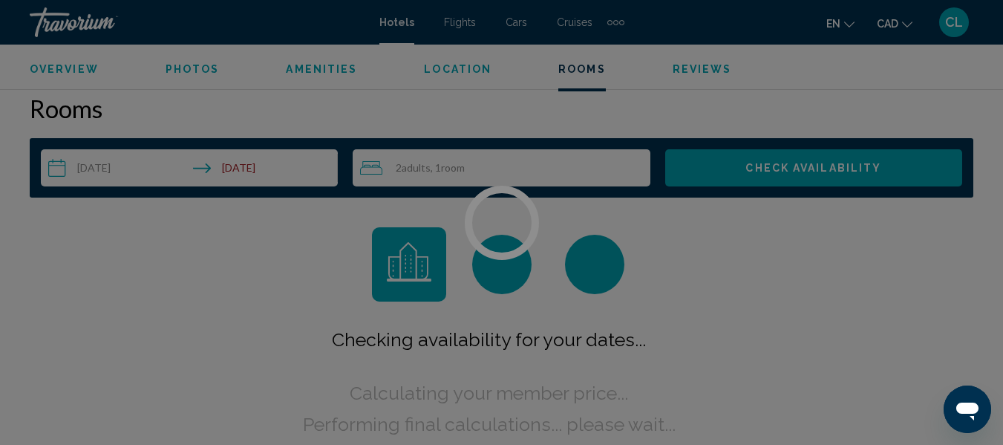
scroll to position [2139, 0]
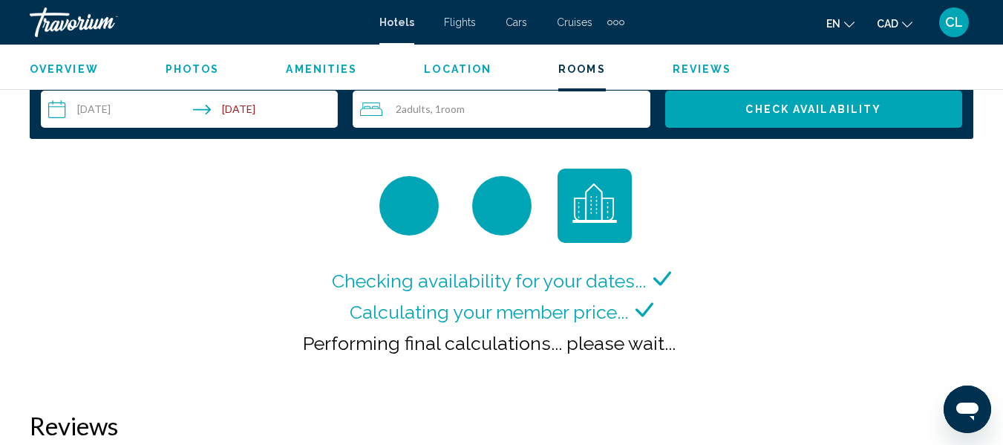
scroll to position [2196, 0]
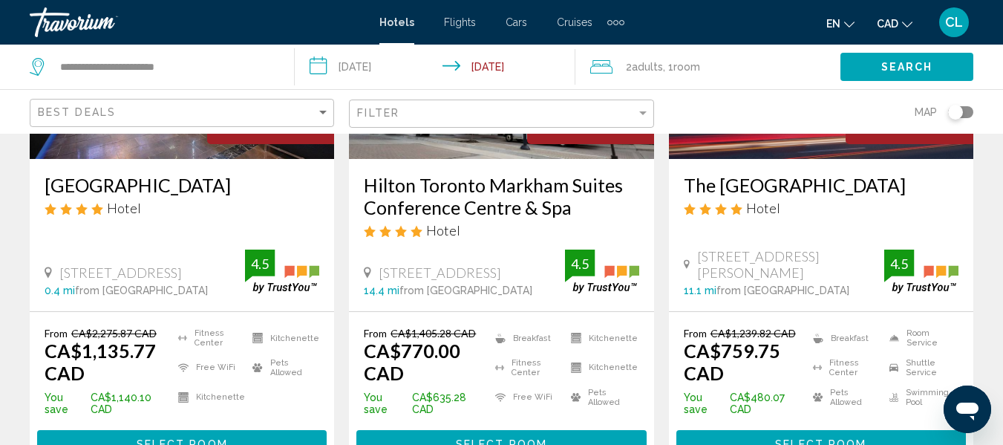
scroll to position [267, 0]
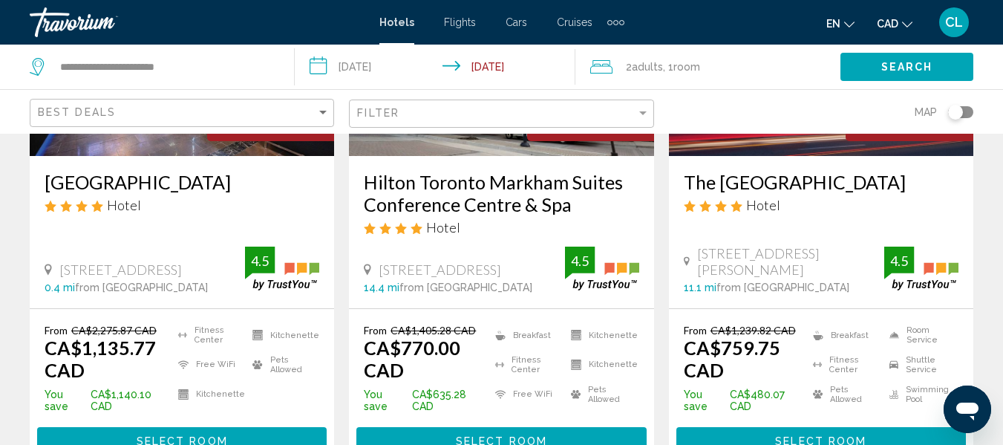
click at [483, 436] on span "Select Room" at bounding box center [501, 442] width 91 height 12
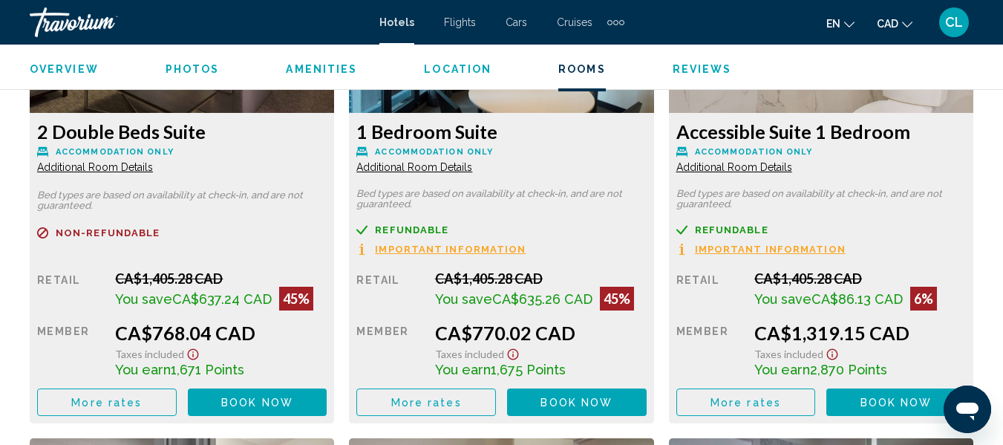
scroll to position [2464, 0]
